Goal: Information Seeking & Learning: Learn about a topic

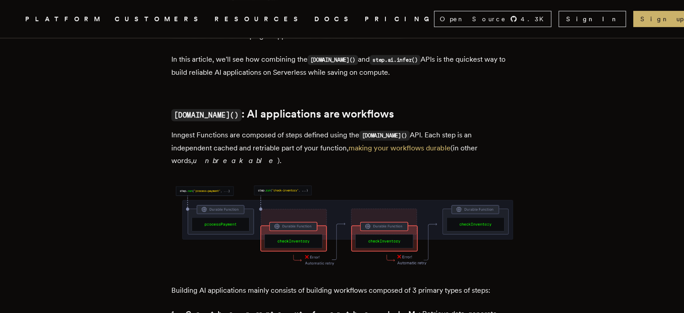
scroll to position [405, 0]
click at [392, 111] on h2 "step.run() : AI applications are workflows" at bounding box center [342, 115] width 342 height 14
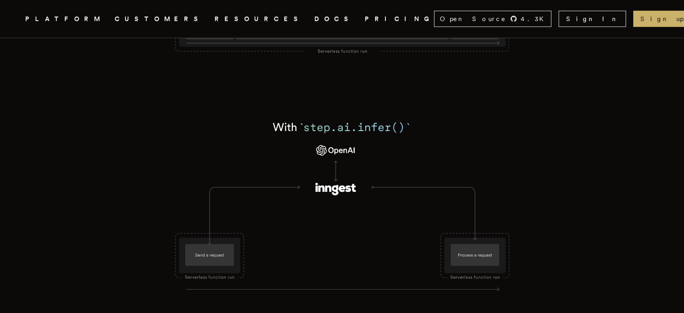
scroll to position [2312, 0]
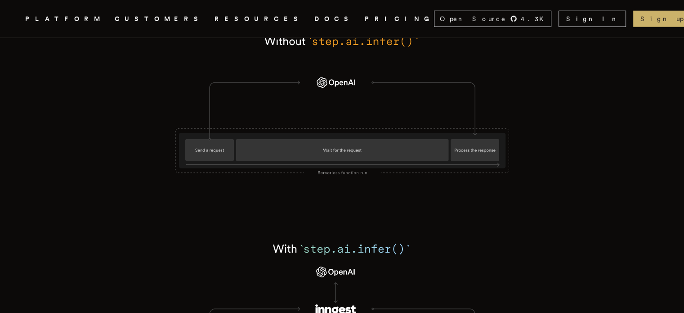
click at [386, 125] on img at bounding box center [342, 111] width 342 height 205
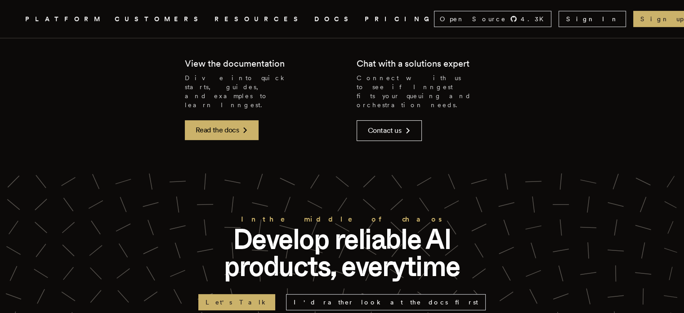
scroll to position [3681, 0]
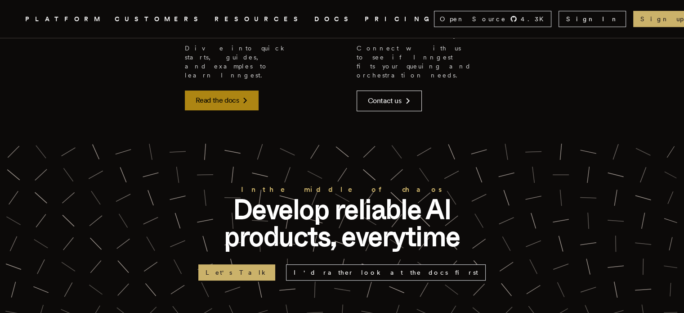
click at [209, 110] on link "Read the docs" at bounding box center [222, 100] width 74 height 20
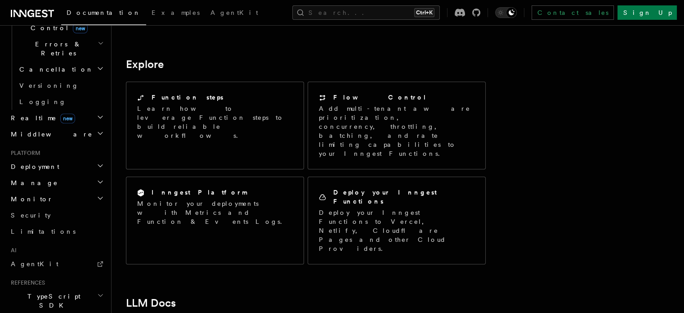
scroll to position [767, 0]
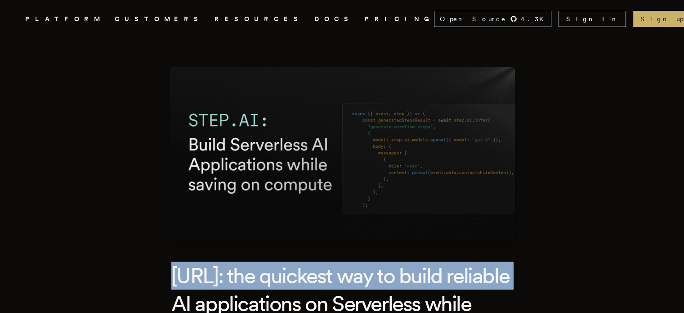
drag, startPoint x: 177, startPoint y: 249, endPoint x: 239, endPoint y: 297, distance: 78.3
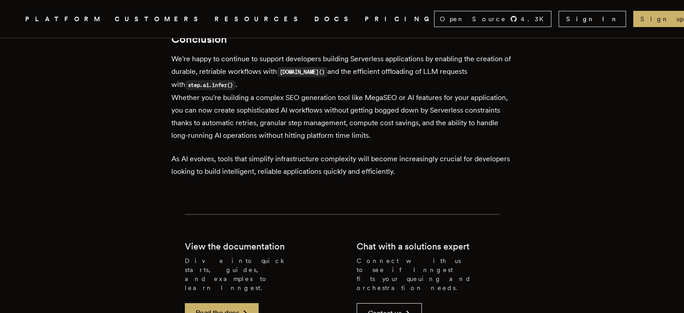
scroll to position [3485, 0]
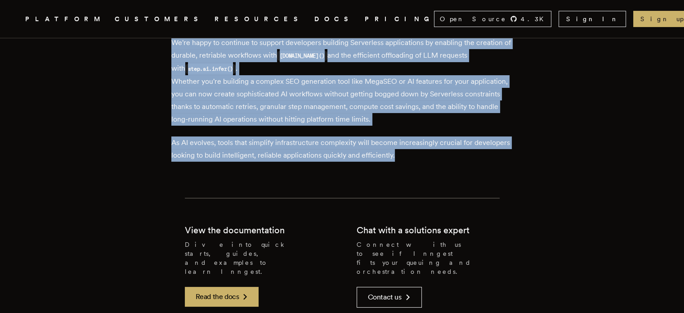
click at [452, 162] on p "As AI evolves, tools that simplify infrastructure complexity will become increa…" at bounding box center [342, 148] width 342 height 25
copy div "step.ai: the quickest way to build reliable AI applications on Serverless while…"
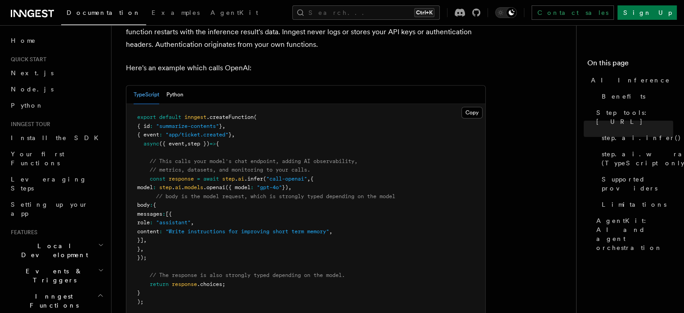
scroll to position [495, 0]
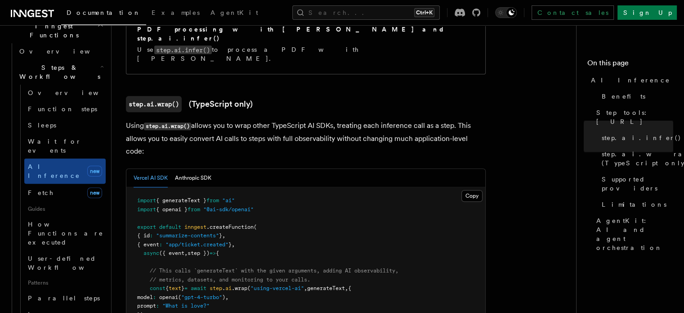
scroll to position [0, 0]
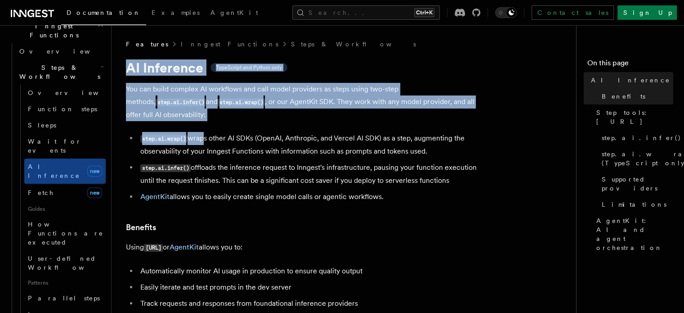
drag, startPoint x: 123, startPoint y: 63, endPoint x: 200, endPoint y: 131, distance: 102.7
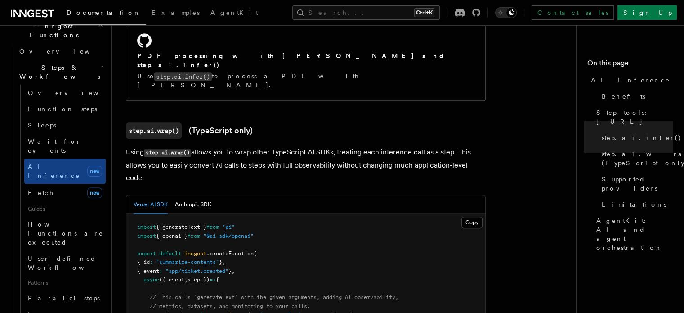
scroll to position [823, 0]
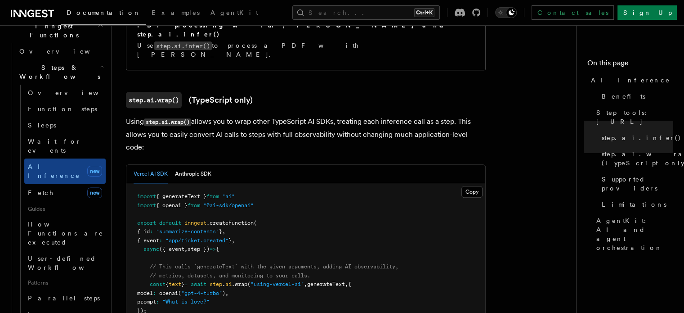
drag, startPoint x: 170, startPoint y: 273, endPoint x: 151, endPoint y: 247, distance: 32.2
click at [151, 247] on pre "import { generateText } from "ai" import { openai } from "@ai-sdk/openai" expor…" at bounding box center [305, 266] width 359 height 167
copy code "const { text } = await step . ai .wrap ( "using-vercel-ai" , generateText , { m…"
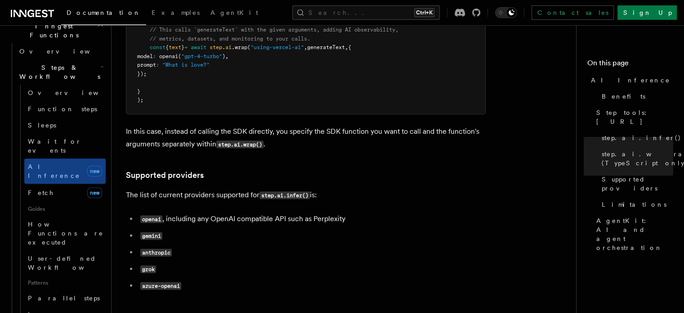
scroll to position [1093, 0]
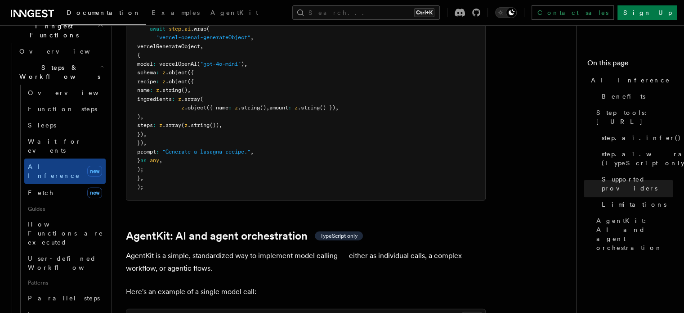
scroll to position [0, 0]
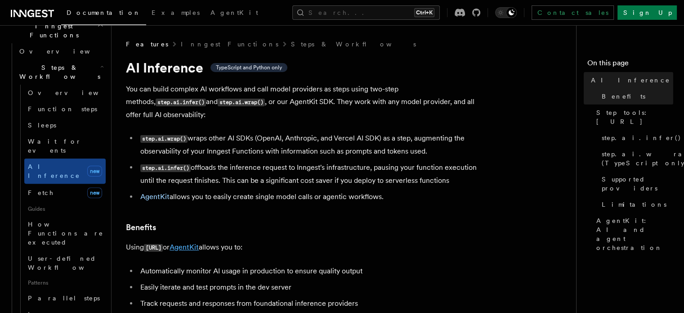
click at [199, 243] on link "AgentKit" at bounding box center [184, 247] width 29 height 9
